Goal: Task Accomplishment & Management: Complete application form

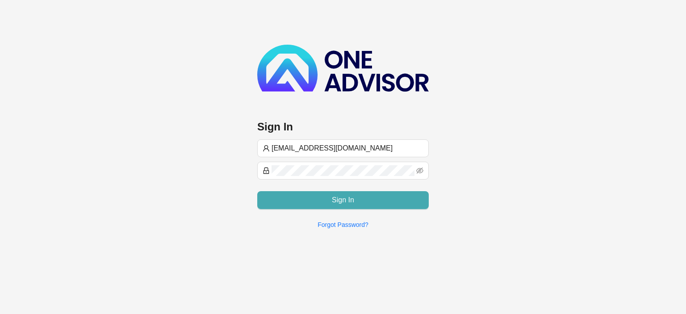
type input "[EMAIL_ADDRESS][DOMAIN_NAME]"
click at [341, 201] on span "Sign In" at bounding box center [343, 200] width 22 height 11
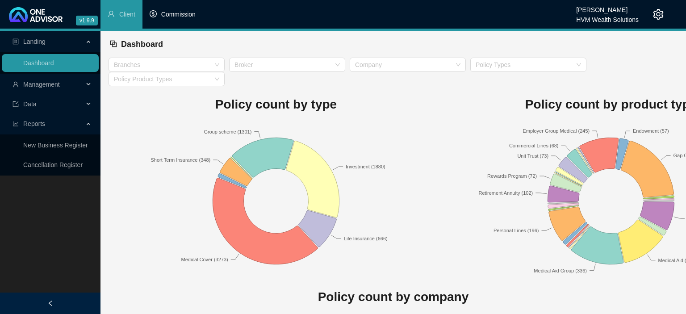
click at [165, 12] on span "Commission" at bounding box center [178, 14] width 34 height 7
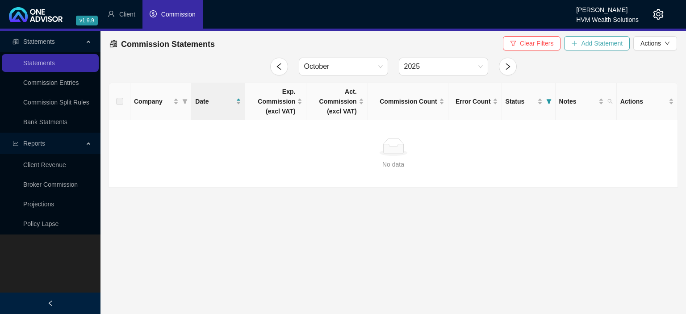
click at [584, 46] on span "Add Statement" at bounding box center [602, 43] width 42 height 10
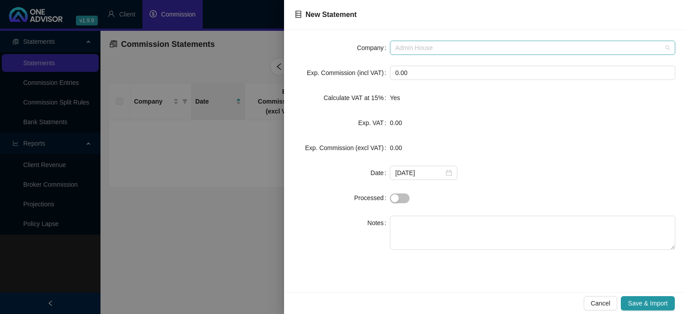
click at [408, 50] on span "Admin House" at bounding box center [532, 47] width 275 height 13
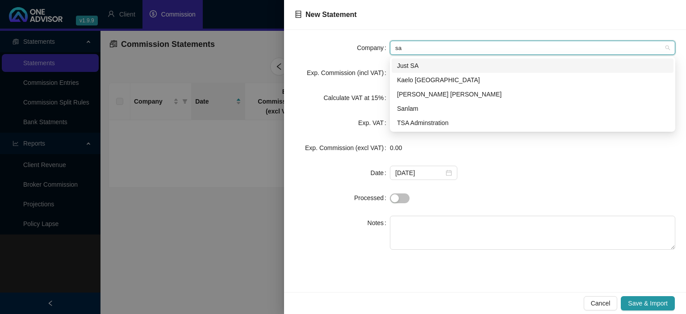
type input "san"
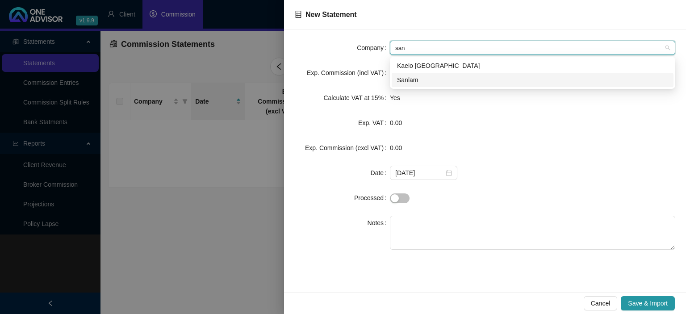
click at [410, 78] on div "Sanlam" at bounding box center [532, 80] width 271 height 10
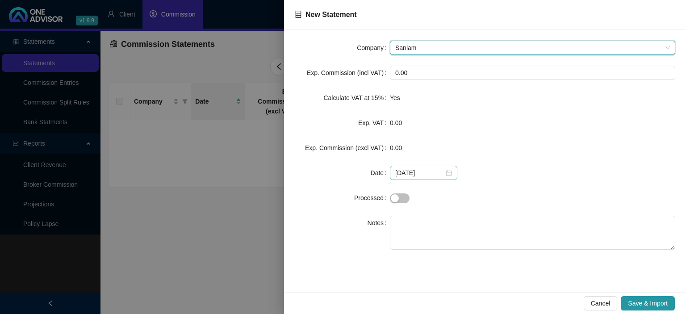
click at [444, 172] on div "[DATE]" at bounding box center [423, 173] width 57 height 10
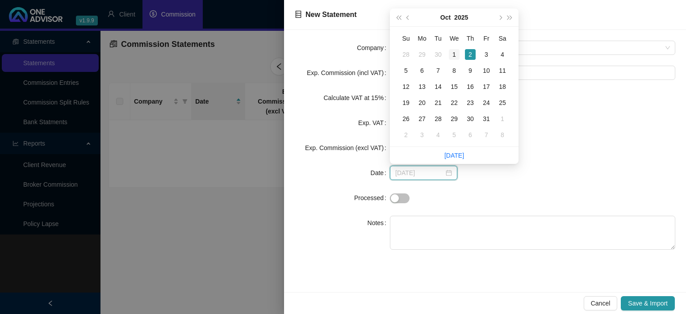
type input "[DATE]"
click at [453, 55] on div "1" at bounding box center [454, 54] width 11 height 11
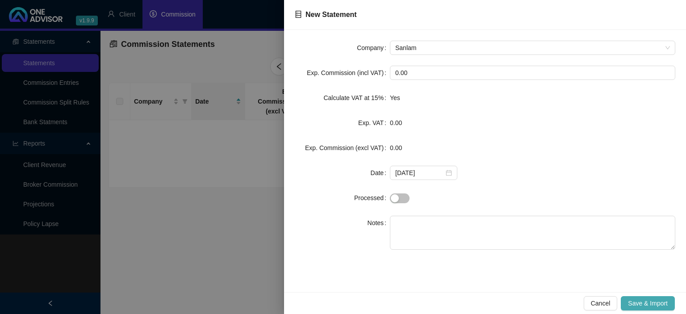
click at [637, 298] on button "Save & Import" at bounding box center [648, 303] width 54 height 14
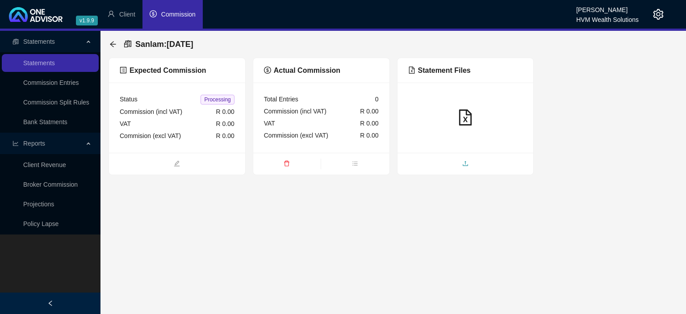
click at [429, 162] on span "upload" at bounding box center [466, 165] width 136 height 10
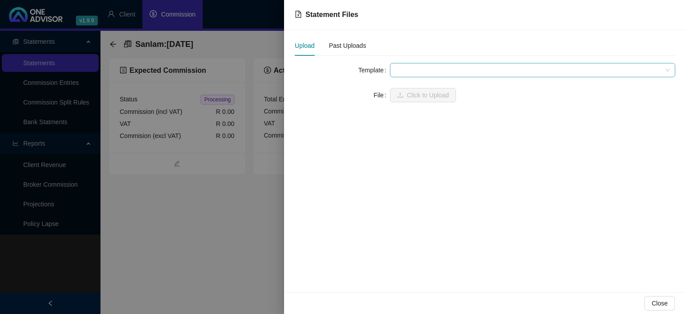
click at [419, 72] on span at bounding box center [532, 69] width 275 height 13
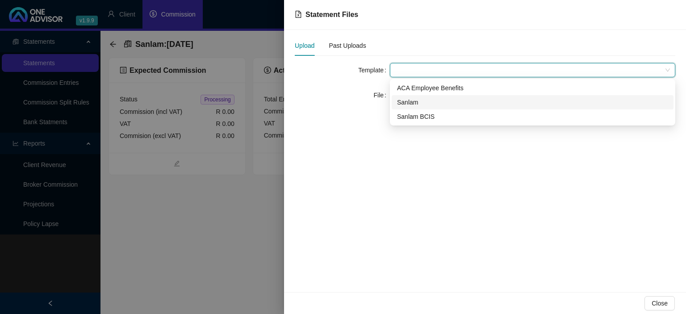
click at [414, 103] on div "Sanlam" at bounding box center [532, 102] width 271 height 10
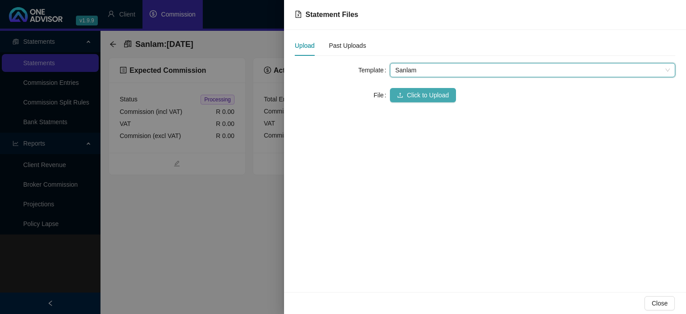
click at [412, 96] on span "Click to Upload" at bounding box center [428, 95] width 42 height 10
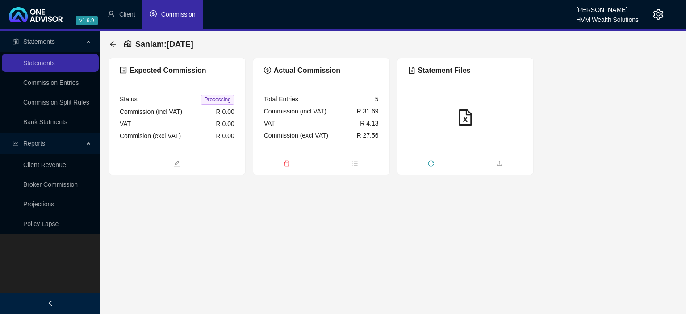
click at [662, 17] on icon "setting" at bounding box center [659, 14] width 10 height 11
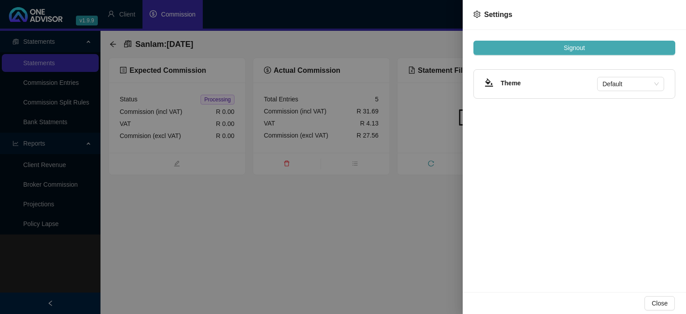
click at [598, 54] on button "Signout" at bounding box center [575, 48] width 202 height 14
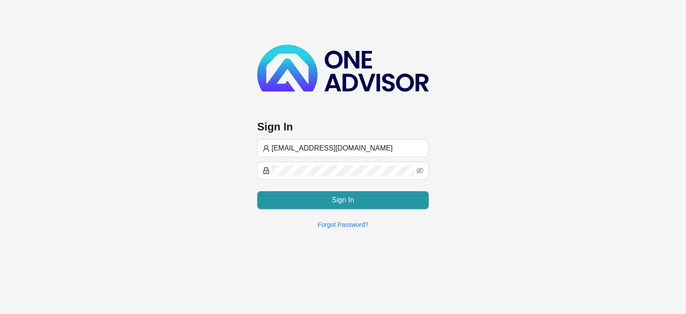
type input "[EMAIL_ADDRESS][DOMAIN_NAME]"
